Goal: Check status

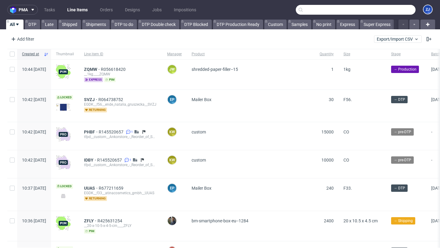
click at [382, 7] on input "text" at bounding box center [356, 10] width 120 height 10
paste input "R281124944"
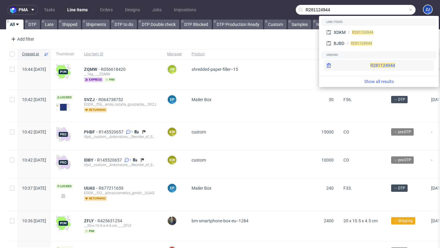
type input "R281124944"
click at [360, 67] on div "R281124944" at bounding box center [379, 65] width 110 height 11
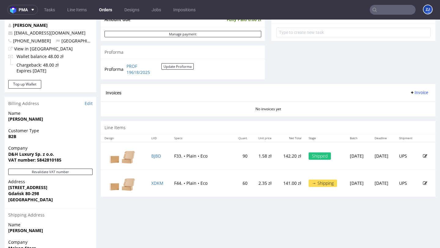
scroll to position [230, 0]
